Goal: Task Accomplishment & Management: Use online tool/utility

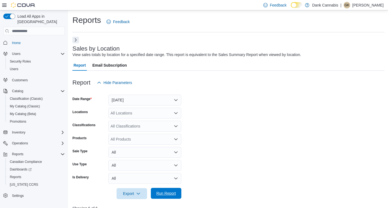
scroll to position [165, 0]
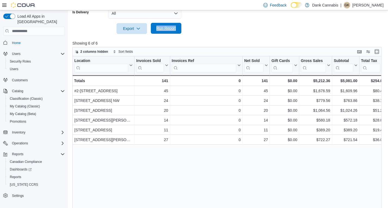
click at [172, 30] on span "Run Report" at bounding box center [166, 28] width 20 height 5
click at [162, 28] on span "Run Report" at bounding box center [166, 28] width 20 height 5
click at [163, 31] on span "Run Report" at bounding box center [166, 28] width 24 height 11
click at [162, 27] on span "Run Report" at bounding box center [166, 28] width 20 height 5
click at [160, 28] on span "Run Report" at bounding box center [166, 28] width 20 height 5
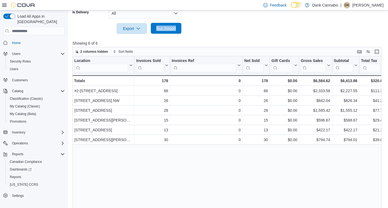
click at [167, 32] on span "Run Report" at bounding box center [166, 28] width 24 height 11
click at [170, 35] on div at bounding box center [228, 37] width 312 height 7
click at [169, 30] on span "Run Report" at bounding box center [166, 28] width 20 height 5
click at [168, 30] on span "Run Report" at bounding box center [166, 28] width 20 height 5
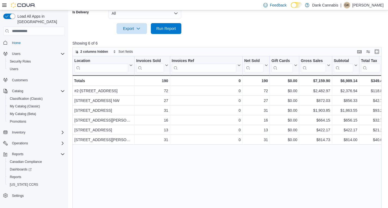
click at [169, 35] on div at bounding box center [228, 37] width 312 height 7
click at [169, 30] on span "Run Report" at bounding box center [166, 28] width 20 height 5
click at [169, 31] on span "Run Report" at bounding box center [166, 28] width 24 height 11
click at [166, 33] on span "Run Report" at bounding box center [166, 28] width 24 height 11
click at [165, 28] on span "Run Report" at bounding box center [166, 28] width 20 height 5
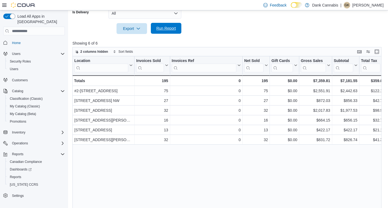
click at [170, 29] on span "Run Report" at bounding box center [166, 28] width 20 height 5
click at [159, 31] on span "Run Report" at bounding box center [166, 28] width 20 height 5
click at [165, 28] on span "Run Report" at bounding box center [166, 28] width 20 height 5
click at [174, 29] on span "Run Report" at bounding box center [166, 28] width 20 height 5
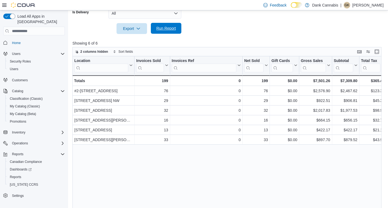
click at [166, 29] on span "Run Report" at bounding box center [166, 28] width 20 height 5
click at [168, 26] on span "Run Report" at bounding box center [166, 28] width 20 height 5
click at [166, 30] on span "Run Report" at bounding box center [166, 28] width 20 height 5
click at [164, 27] on span "Run Report" at bounding box center [166, 28] width 20 height 5
click at [161, 29] on span "Run Report" at bounding box center [166, 28] width 20 height 5
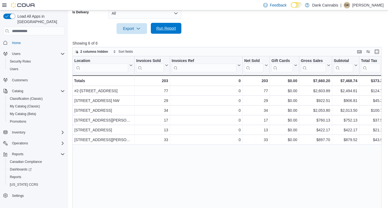
click at [164, 30] on span "Run Report" at bounding box center [166, 28] width 20 height 5
click at [159, 29] on span "Run Report" at bounding box center [166, 28] width 20 height 5
drag, startPoint x: 241, startPoint y: 24, endPoint x: 240, endPoint y: 32, distance: 7.7
click at [172, 27] on span "Run Report" at bounding box center [166, 28] width 20 height 5
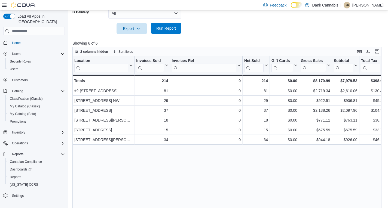
click at [173, 27] on span "Run Report" at bounding box center [166, 28] width 20 height 5
click at [165, 32] on span "Run Report" at bounding box center [166, 28] width 24 height 11
click at [169, 29] on span "Run Report" at bounding box center [166, 28] width 20 height 5
click at [165, 30] on span "Run Report" at bounding box center [166, 28] width 20 height 5
click at [166, 28] on span "Run Report" at bounding box center [166, 28] width 20 height 5
